Goal: Task Accomplishment & Management: Manage account settings

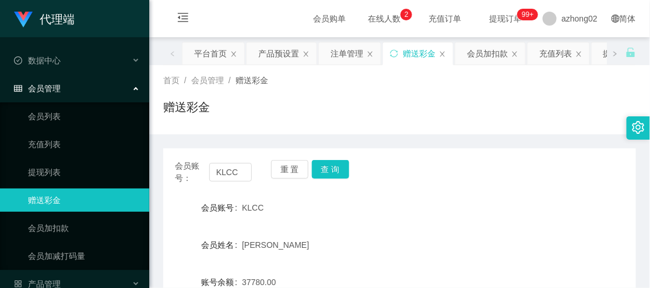
click at [450, 122] on div "赠送彩金" at bounding box center [399, 111] width 473 height 27
click at [365, 112] on div "赠送彩金" at bounding box center [399, 111] width 473 height 27
click at [335, 101] on div "赠送彩金" at bounding box center [399, 111] width 473 height 27
click at [368, 118] on div "赠送彩金" at bounding box center [399, 111] width 473 height 27
click at [382, 119] on div "赠送彩金" at bounding box center [399, 111] width 473 height 27
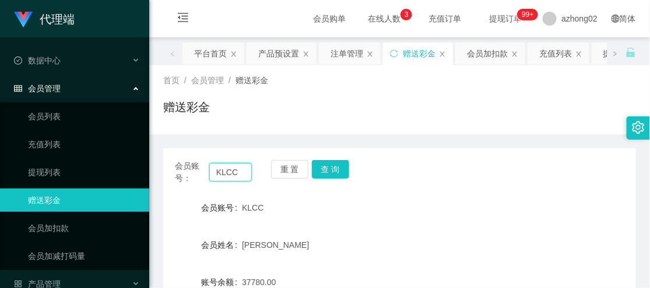
click at [229, 178] on input "KLCC" at bounding box center [230, 172] width 43 height 19
click at [356, 103] on div "赠送彩金" at bounding box center [399, 111] width 473 height 27
click at [371, 118] on div "赠送彩金" at bounding box center [399, 111] width 473 height 27
click at [420, 119] on div "赠送彩金" at bounding box center [399, 111] width 473 height 27
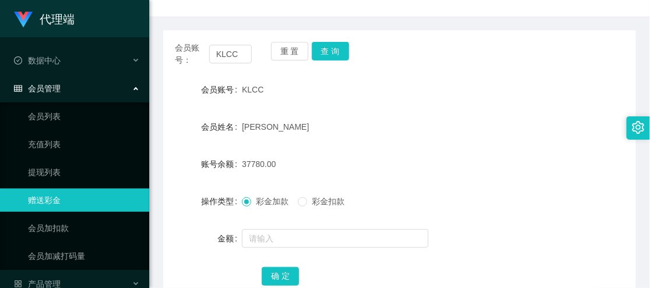
scroll to position [129, 0]
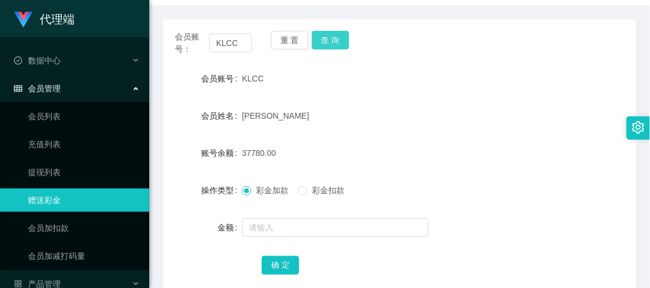
click at [331, 42] on button "查 询" at bounding box center [330, 40] width 37 height 19
click at [543, 83] on div "会员账号 KLCC" at bounding box center [399, 78] width 473 height 23
drag, startPoint x: 228, startPoint y: 45, endPoint x: 194, endPoint y: 40, distance: 34.9
click at [194, 40] on div "会员账号： KLCC" at bounding box center [213, 43] width 77 height 24
click at [520, 80] on div "会员账号 KLCC" at bounding box center [399, 78] width 473 height 23
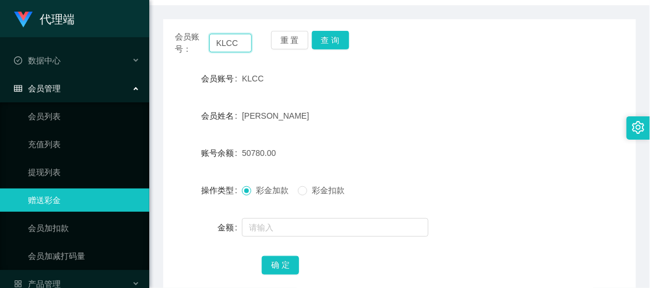
drag, startPoint x: 235, startPoint y: 47, endPoint x: 214, endPoint y: 47, distance: 21.0
click at [214, 47] on input "KLCC" at bounding box center [230, 43] width 43 height 19
click at [483, 89] on div "KLCC" at bounding box center [380, 78] width 276 height 23
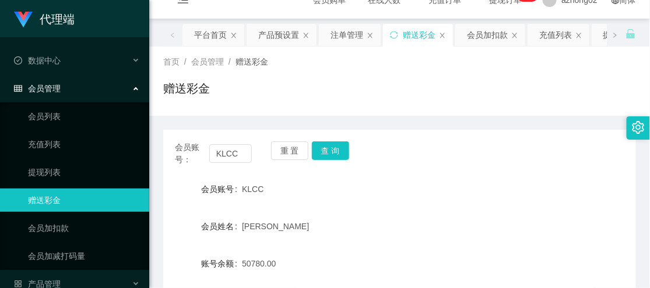
scroll to position [0, 0]
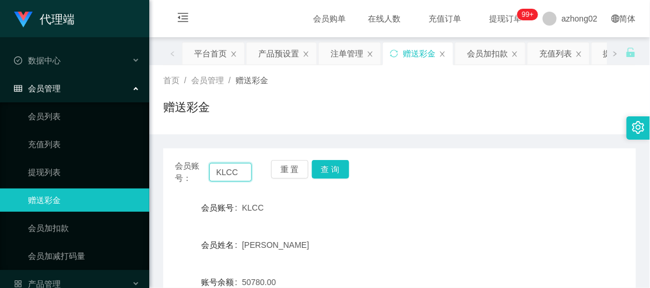
drag, startPoint x: 242, startPoint y: 173, endPoint x: 205, endPoint y: 175, distance: 36.8
click at [205, 175] on div "会员账号： KLCC" at bounding box center [213, 172] width 77 height 24
click at [364, 121] on div "赠送彩金" at bounding box center [399, 111] width 473 height 27
drag, startPoint x: 238, startPoint y: 177, endPoint x: 210, endPoint y: 178, distance: 28.0
click at [210, 178] on input "KLCC" at bounding box center [230, 172] width 43 height 19
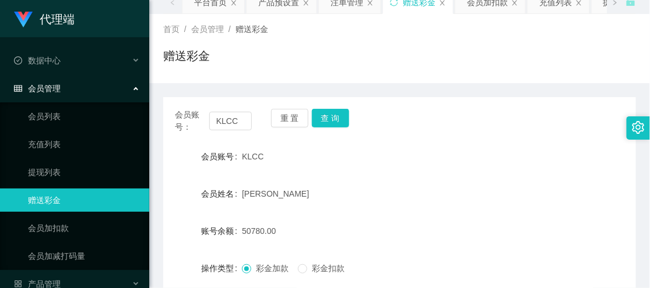
scroll to position [129, 0]
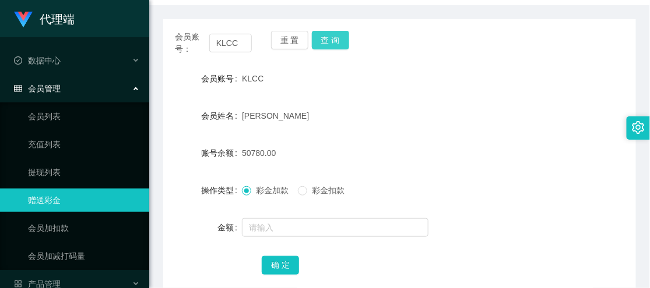
click at [323, 39] on button "查 询" at bounding box center [330, 40] width 37 height 19
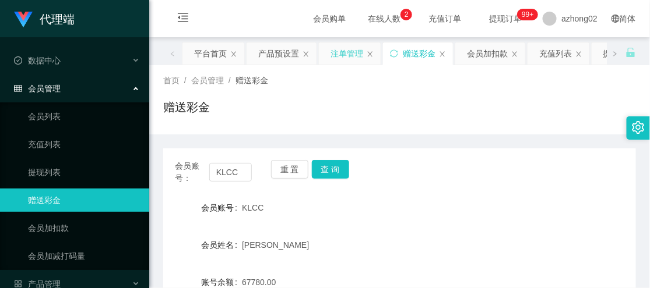
click at [339, 57] on div "注单管理" at bounding box center [346, 54] width 33 height 22
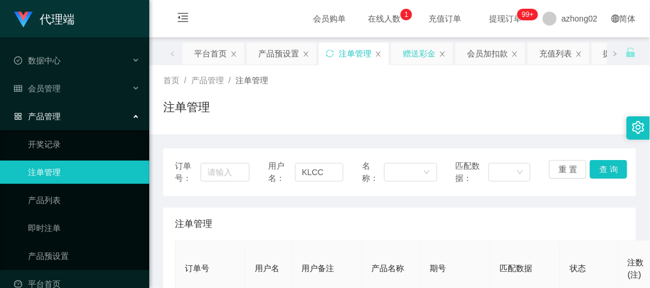
click at [432, 55] on div "赠送彩金" at bounding box center [419, 54] width 33 height 22
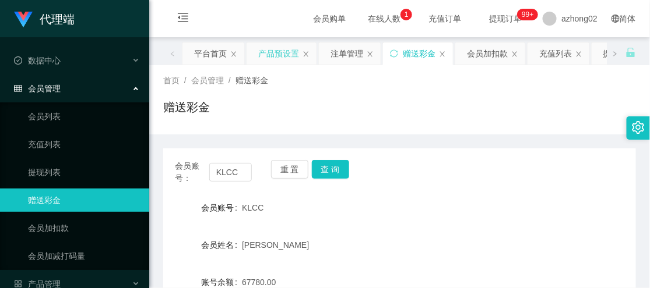
click at [278, 52] on div "产品预设置" at bounding box center [278, 54] width 41 height 22
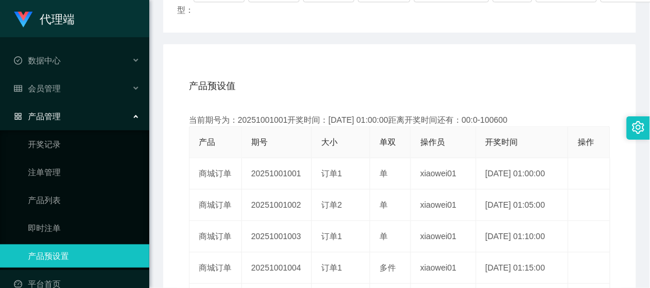
scroll to position [129, 0]
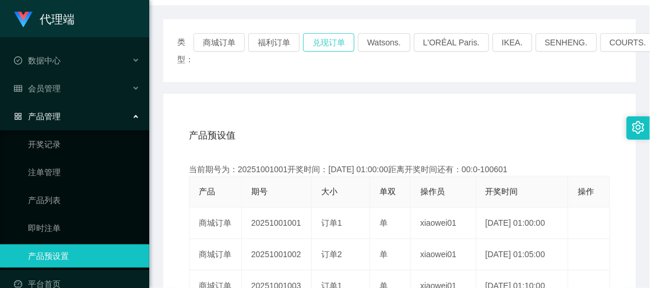
click at [326, 43] on button "兑现订单" at bounding box center [328, 42] width 51 height 19
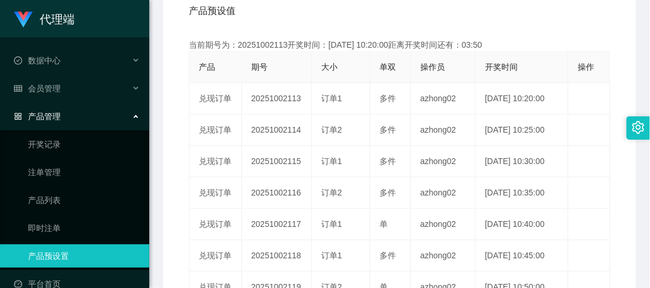
scroll to position [259, 0]
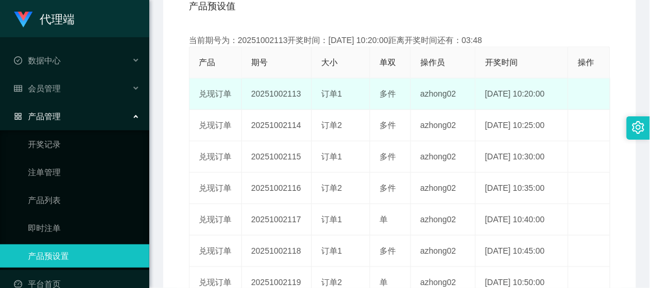
click at [280, 95] on td "20251002113" at bounding box center [277, 94] width 70 height 31
click at [280, 94] on td "20251002113" at bounding box center [277, 94] width 70 height 31
copy td "20251002113"
click at [280, 94] on td "20251002113" at bounding box center [277, 94] width 70 height 31
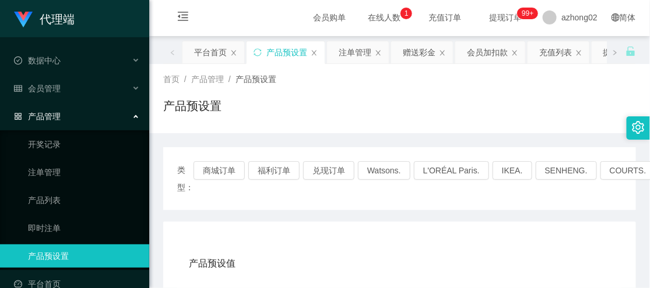
scroll to position [0, 0]
click at [356, 57] on div "注单管理" at bounding box center [355, 54] width 33 height 22
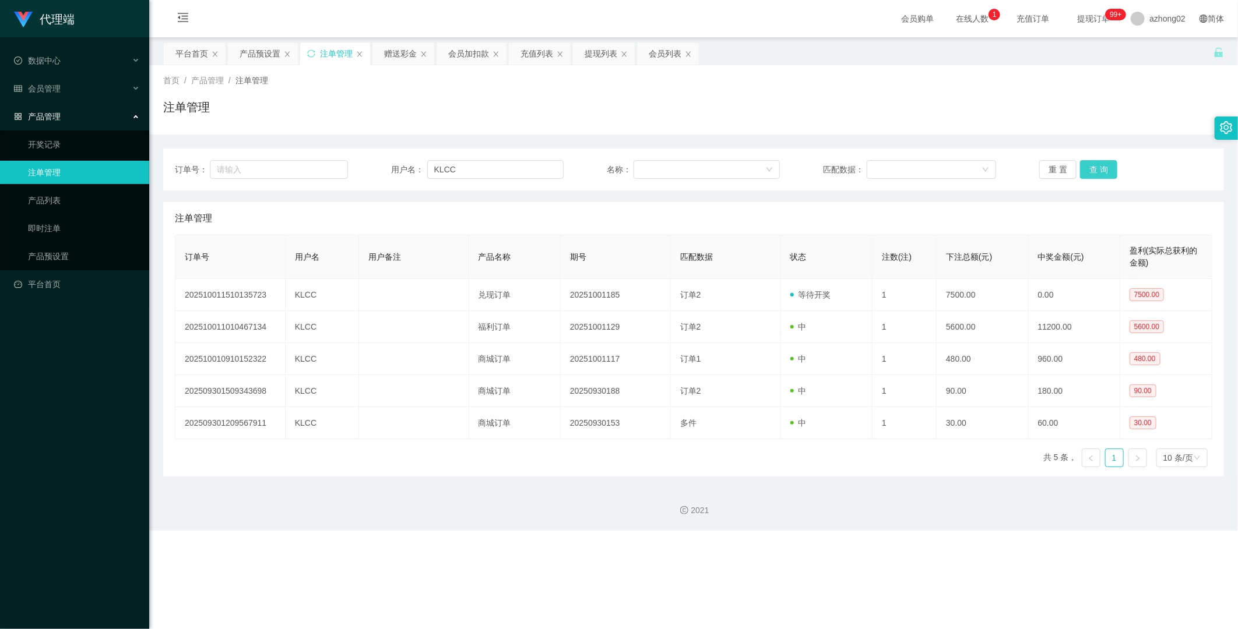
click at [649, 172] on button "查 询" at bounding box center [1098, 169] width 37 height 19
click at [649, 171] on button "查 询" at bounding box center [1098, 169] width 37 height 19
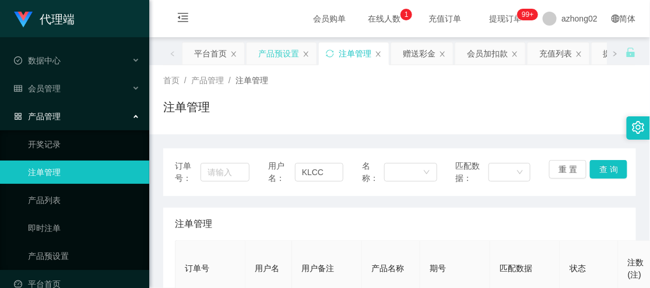
click at [272, 57] on div "产品预设置" at bounding box center [278, 54] width 41 height 22
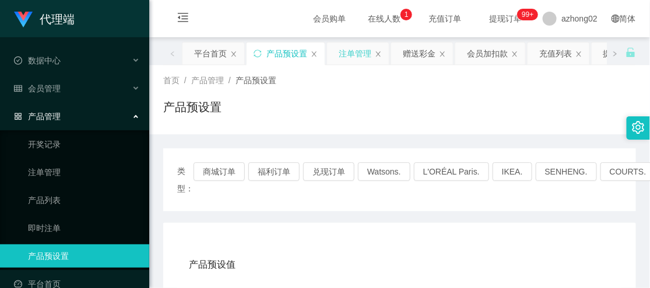
click at [349, 55] on div "注单管理" at bounding box center [355, 54] width 33 height 22
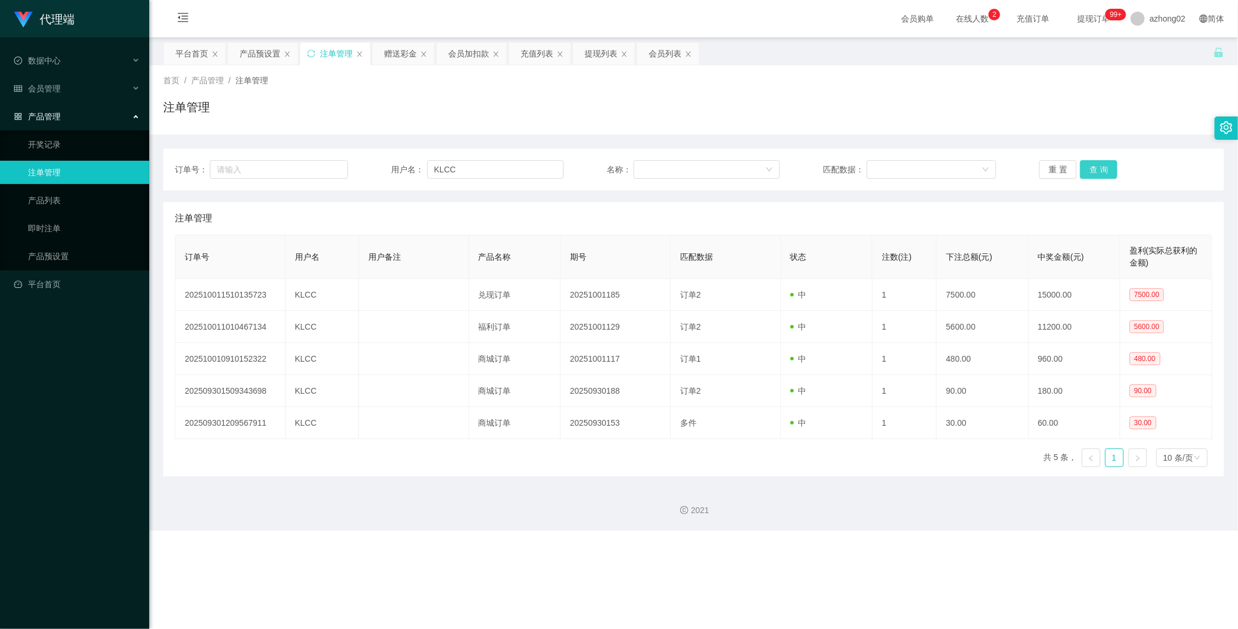
click at [649, 173] on button "查 询" at bounding box center [1098, 169] width 37 height 19
click at [649, 172] on button "查 询" at bounding box center [1098, 169] width 37 height 19
click at [649, 170] on button "查 询" at bounding box center [1098, 169] width 37 height 19
click at [649, 175] on button "查 询" at bounding box center [1098, 169] width 37 height 19
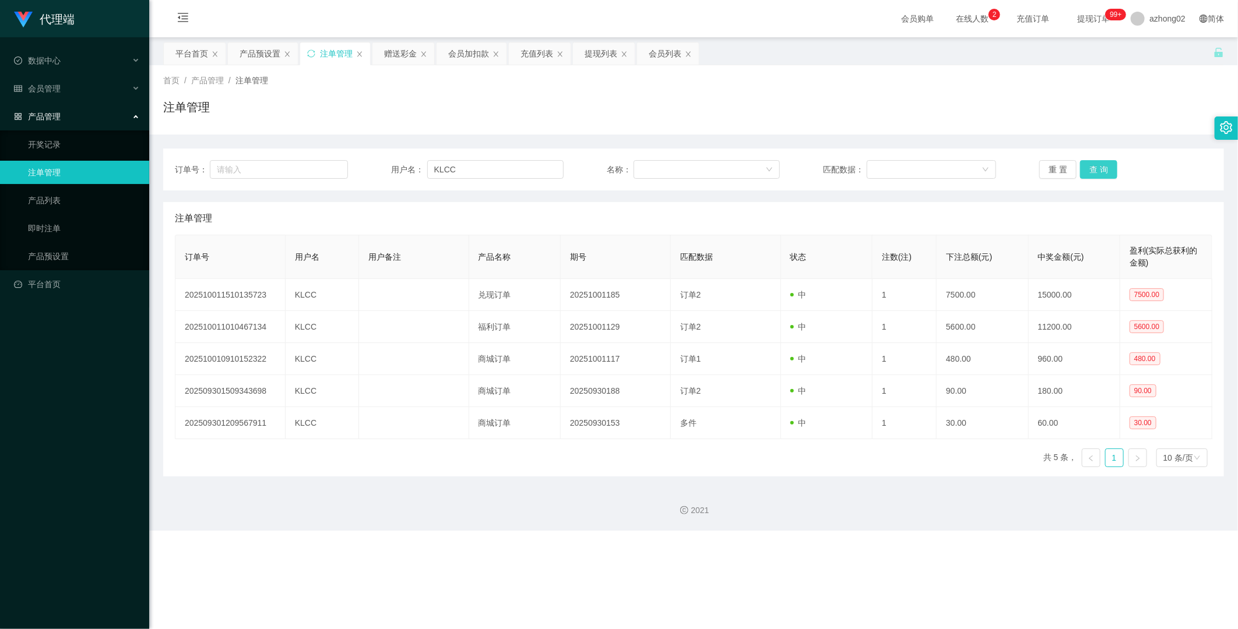
click at [649, 175] on button "查 询" at bounding box center [1098, 169] width 37 height 19
click at [397, 54] on div "赠送彩金" at bounding box center [400, 54] width 33 height 22
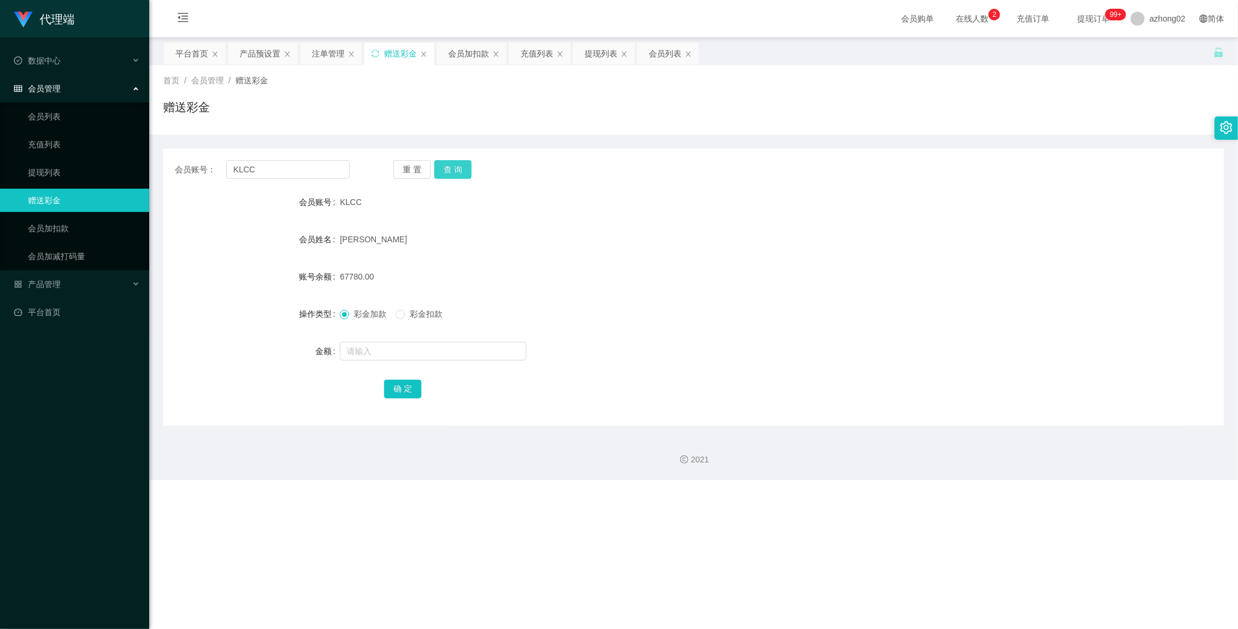
click at [452, 173] on button "查 询" at bounding box center [452, 169] width 37 height 19
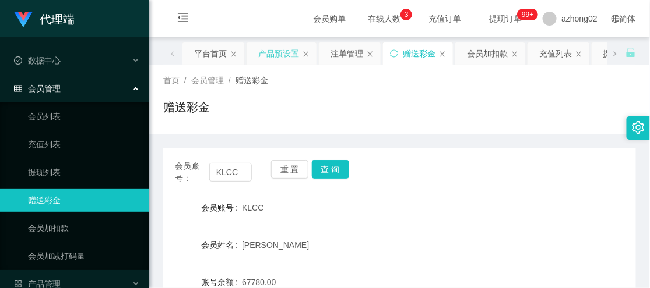
click at [287, 53] on div "产品预设置" at bounding box center [278, 54] width 41 height 22
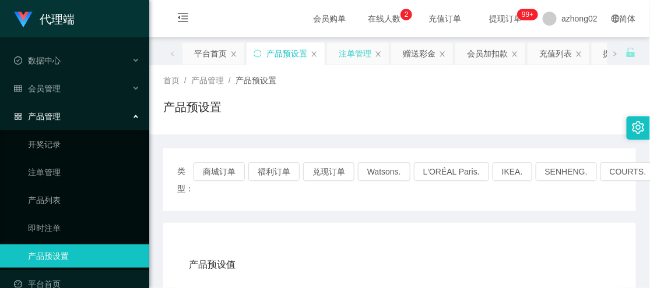
click at [354, 55] on div "注单管理" at bounding box center [355, 54] width 33 height 22
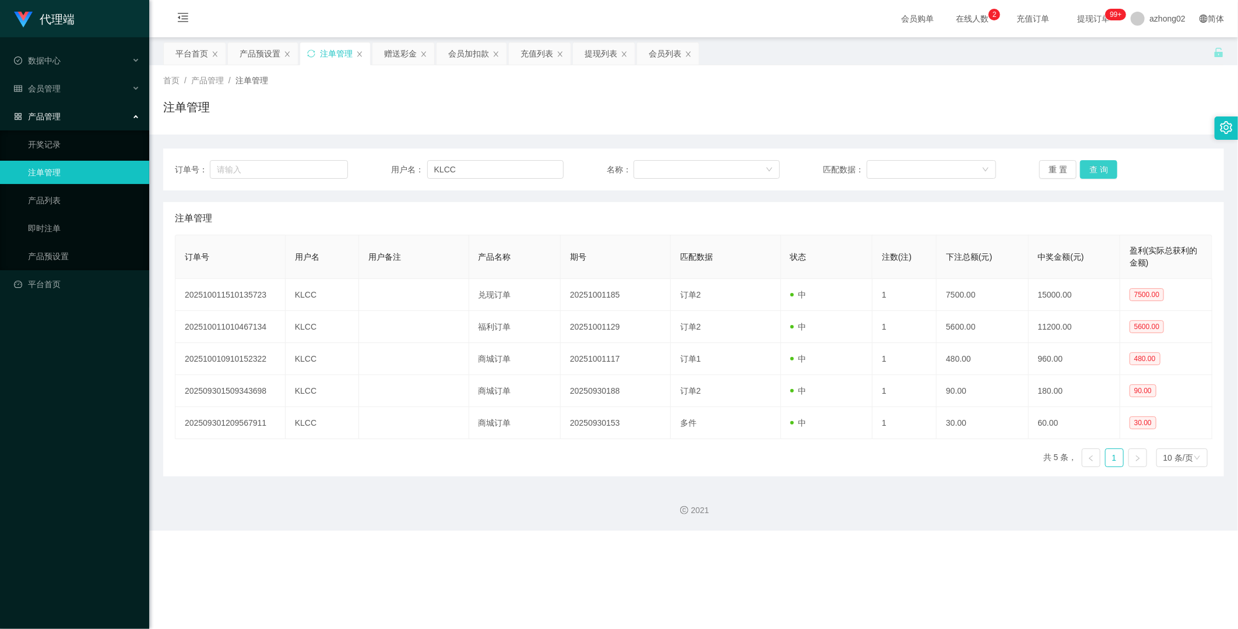
click at [649, 168] on button "查 询" at bounding box center [1098, 169] width 37 height 19
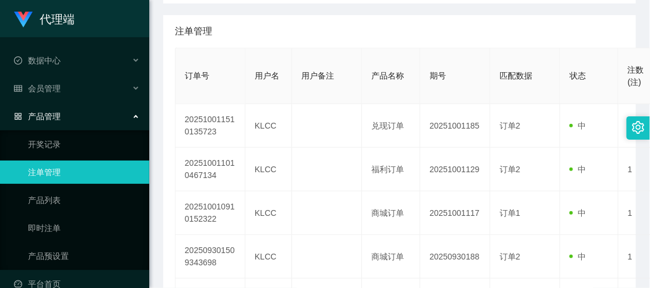
scroll to position [194, 0]
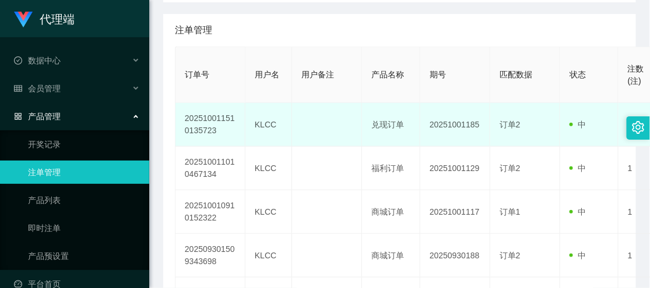
click at [269, 124] on td "KLCC" at bounding box center [268, 125] width 47 height 44
copy td "KLCC"
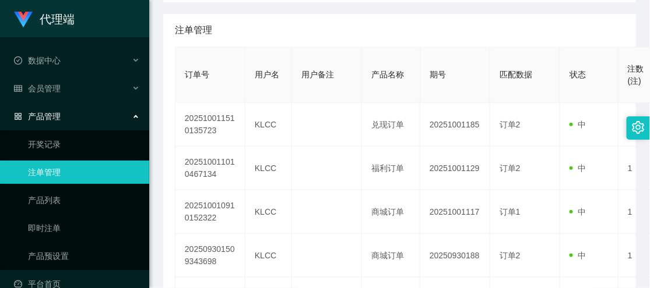
click at [333, 32] on div "注单管理" at bounding box center [399, 30] width 449 height 33
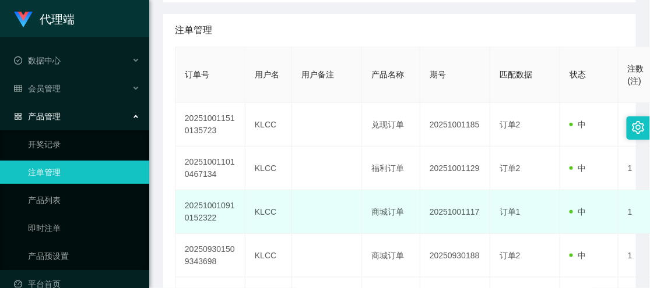
click at [317, 222] on td at bounding box center [327, 213] width 70 height 44
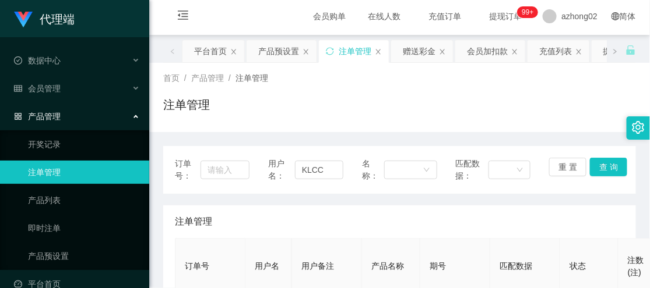
scroll to position [0, 0]
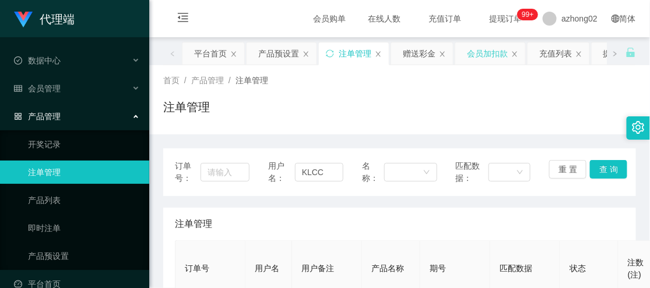
click at [482, 50] on div "会员加扣款" at bounding box center [487, 54] width 41 height 22
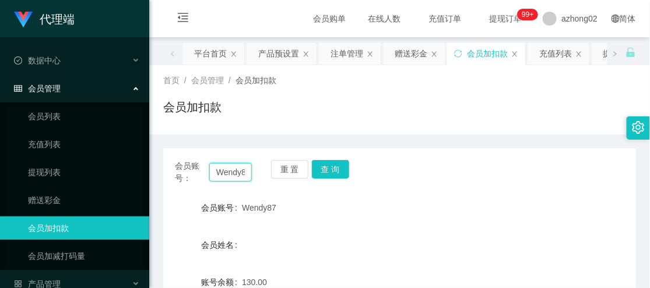
scroll to position [0, 6]
drag, startPoint x: 212, startPoint y: 175, endPoint x: 259, endPoint y: 172, distance: 47.3
click at [259, 172] on div "会员账号： Wendy87 重 置 查 询" at bounding box center [399, 172] width 473 height 24
type input "Kaik95"
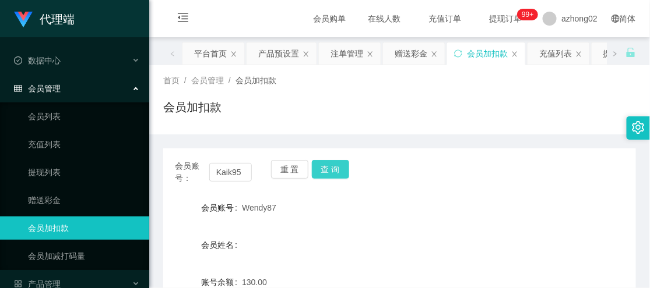
click at [329, 169] on button "查 询" at bounding box center [330, 169] width 37 height 19
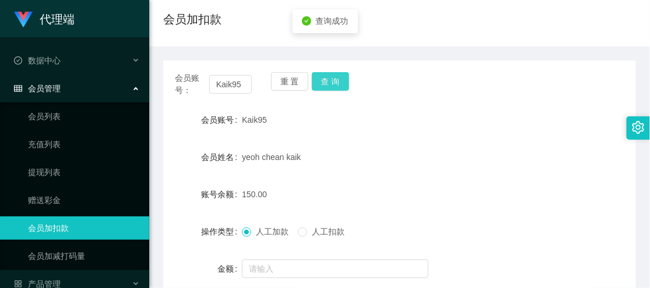
scroll to position [65, 0]
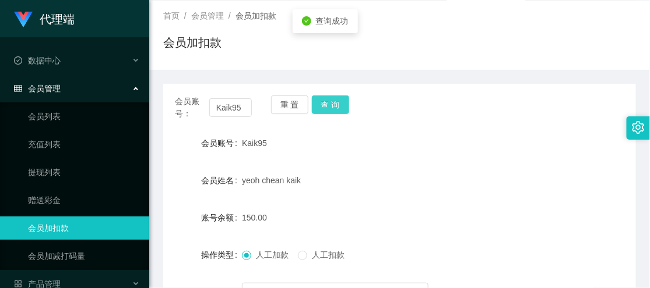
click at [339, 107] on button "查 询" at bounding box center [330, 105] width 37 height 19
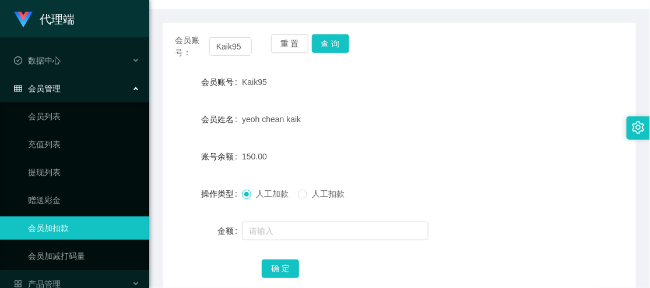
scroll to position [129, 0]
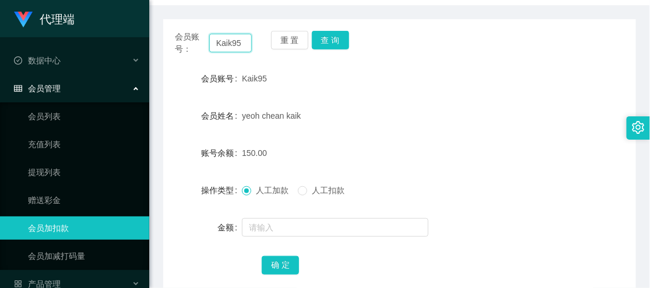
drag, startPoint x: 245, startPoint y: 41, endPoint x: 212, endPoint y: 45, distance: 33.5
click at [212, 45] on input "Kaik95" at bounding box center [230, 43] width 43 height 19
click at [478, 86] on div "Kaik95" at bounding box center [380, 78] width 276 height 23
click at [508, 62] on div "会员账号： Kaik95 重 置 查 询 会员账号 Kaik95 会员姓名 [PERSON_NAME] 账号余额 150.00 操作类型 人工加款 人工扣款 …" at bounding box center [399, 160] width 473 height 283
drag, startPoint x: 241, startPoint y: 76, endPoint x: 269, endPoint y: 78, distance: 28.6
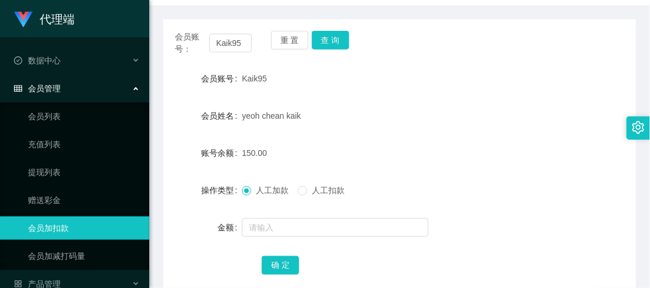
click at [269, 78] on div "Kaik95" at bounding box center [380, 78] width 276 height 23
copy span "Kaik95"
click at [326, 43] on button "查 询" at bounding box center [330, 40] width 37 height 19
